Goal: Entertainment & Leisure: Consume media (video, audio)

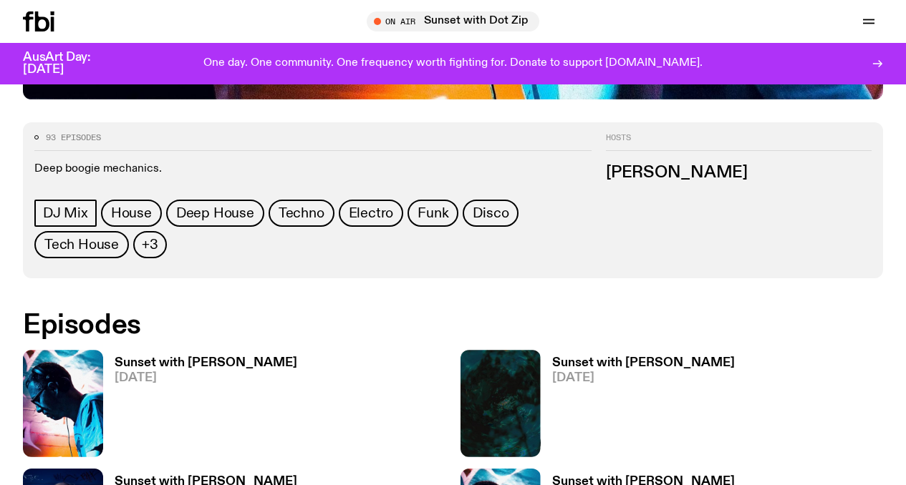
scroll to position [440, 0]
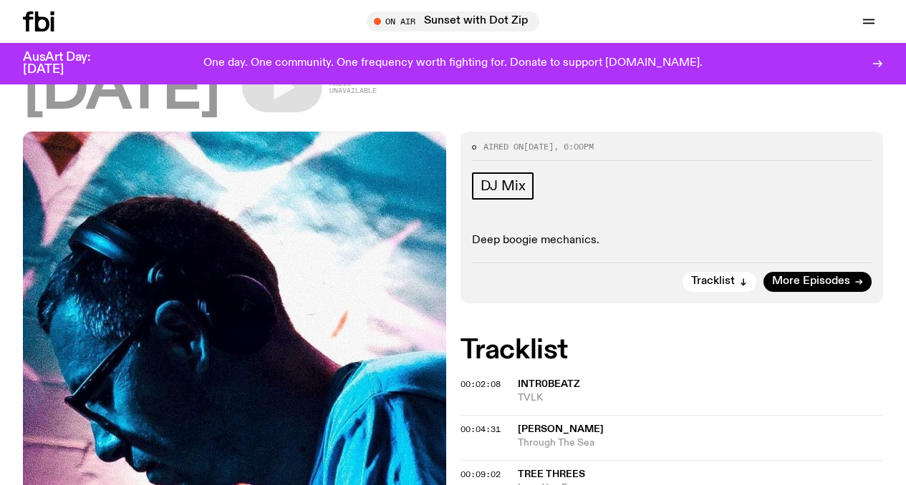
scroll to position [131, 0]
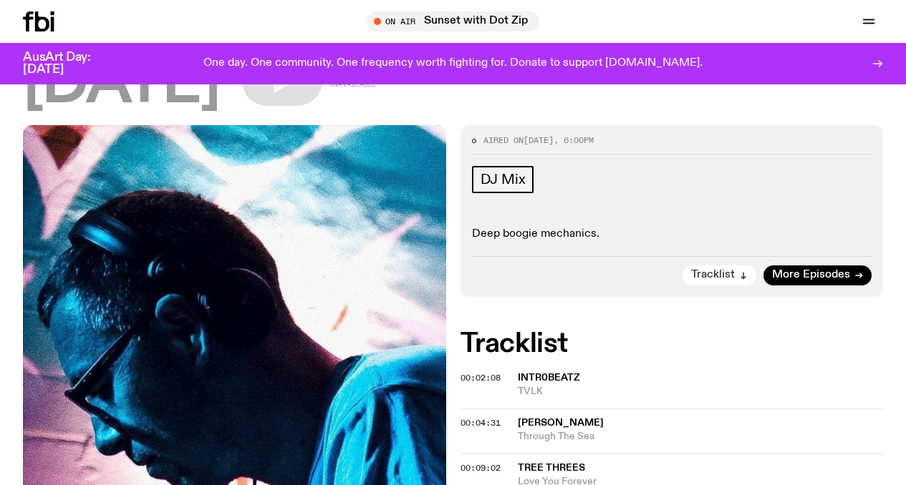
drag, startPoint x: 795, startPoint y: 293, endPoint x: 712, endPoint y: 299, distance: 83.9
click at [795, 281] on span "More Episodes" at bounding box center [811, 275] width 78 height 11
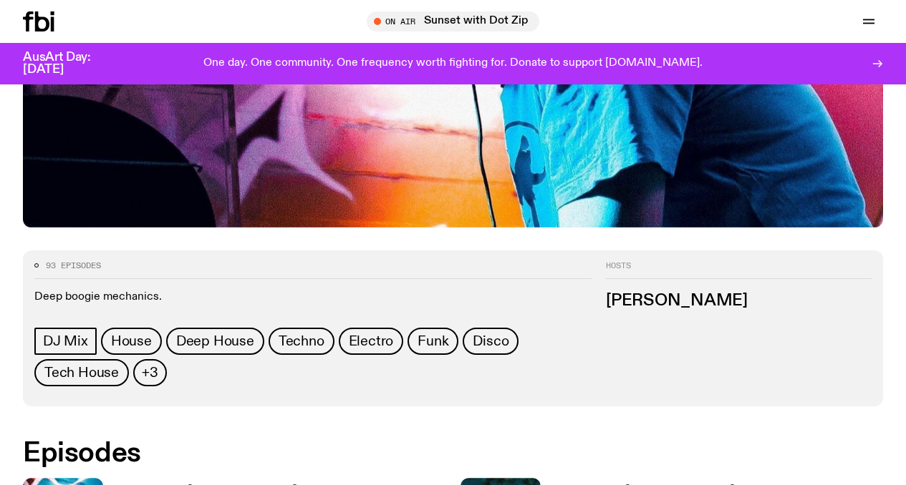
scroll to position [669, 0]
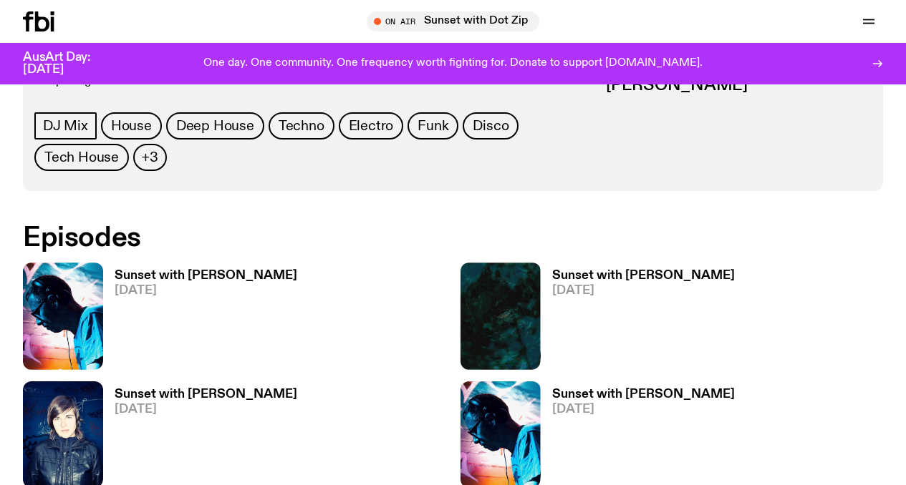
drag, startPoint x: 244, startPoint y: 212, endPoint x: 235, endPoint y: 215, distance: 10.0
click at [243, 389] on h3 "Sunset with [PERSON_NAME]" at bounding box center [206, 395] width 183 height 12
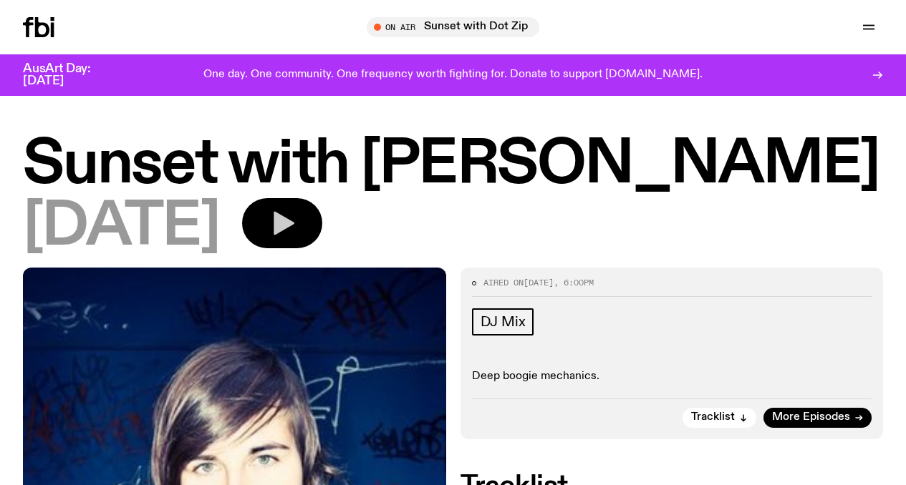
click at [296, 235] on icon "button" at bounding box center [282, 223] width 29 height 29
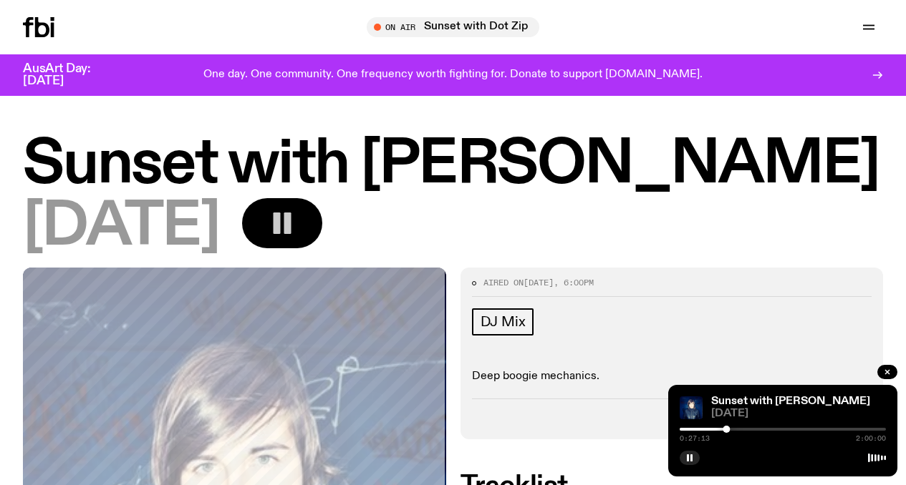
click at [720, 430] on div at bounding box center [623, 429] width 206 height 3
click at [717, 430] on div at bounding box center [720, 429] width 7 height 7
click at [714, 429] on div at bounding box center [716, 429] width 7 height 7
click at [690, 458] on rect "button" at bounding box center [691, 458] width 2 height 7
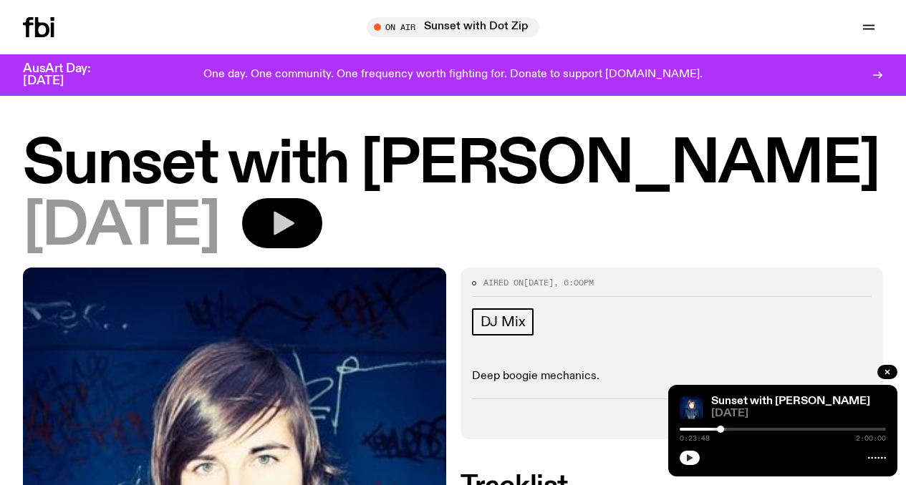
click at [690, 458] on icon "button" at bounding box center [689, 458] width 6 height 7
